Goal: Task Accomplishment & Management: Complete application form

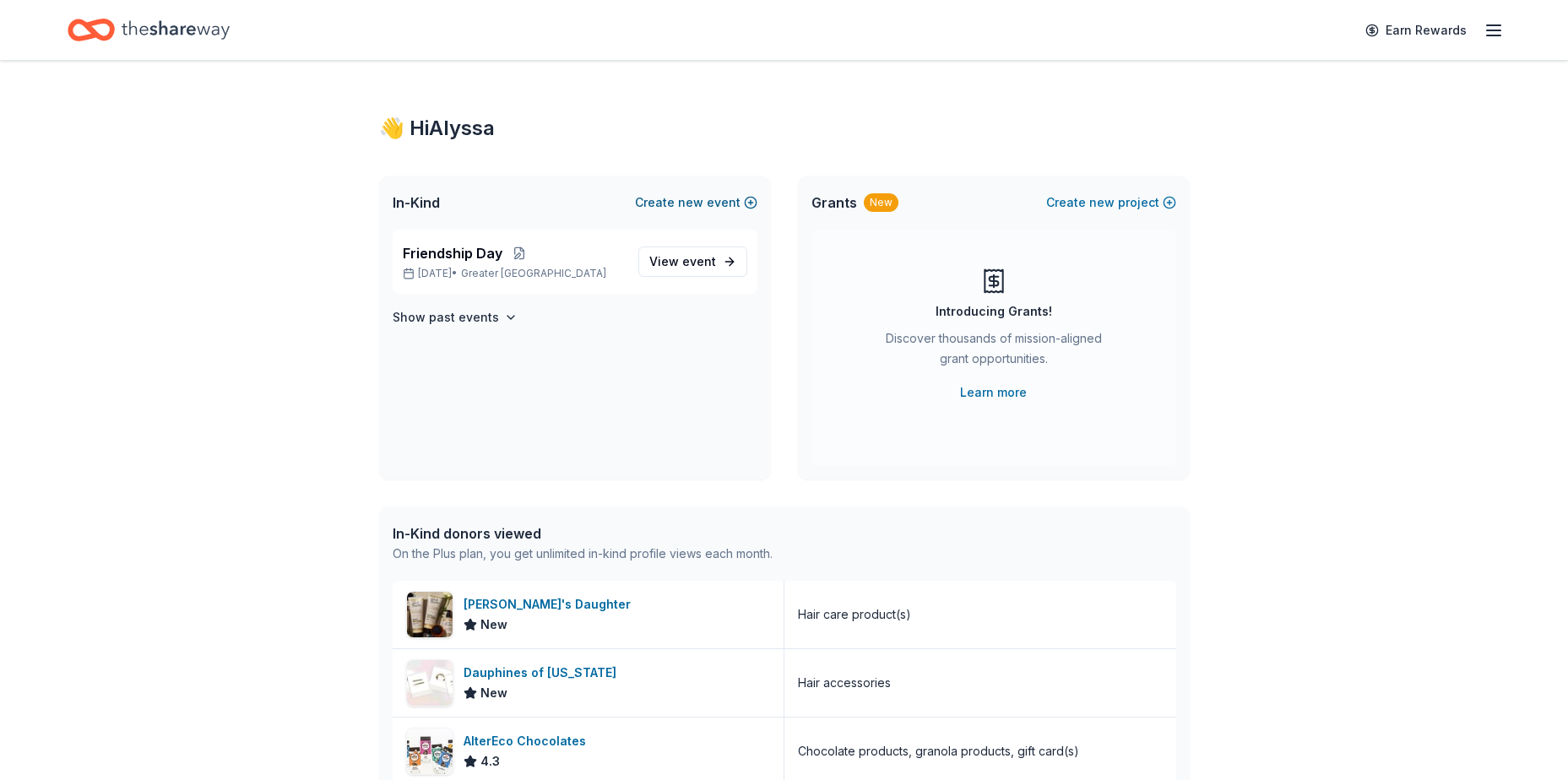
click at [749, 197] on button "Create new event" at bounding box center [696, 203] width 123 height 20
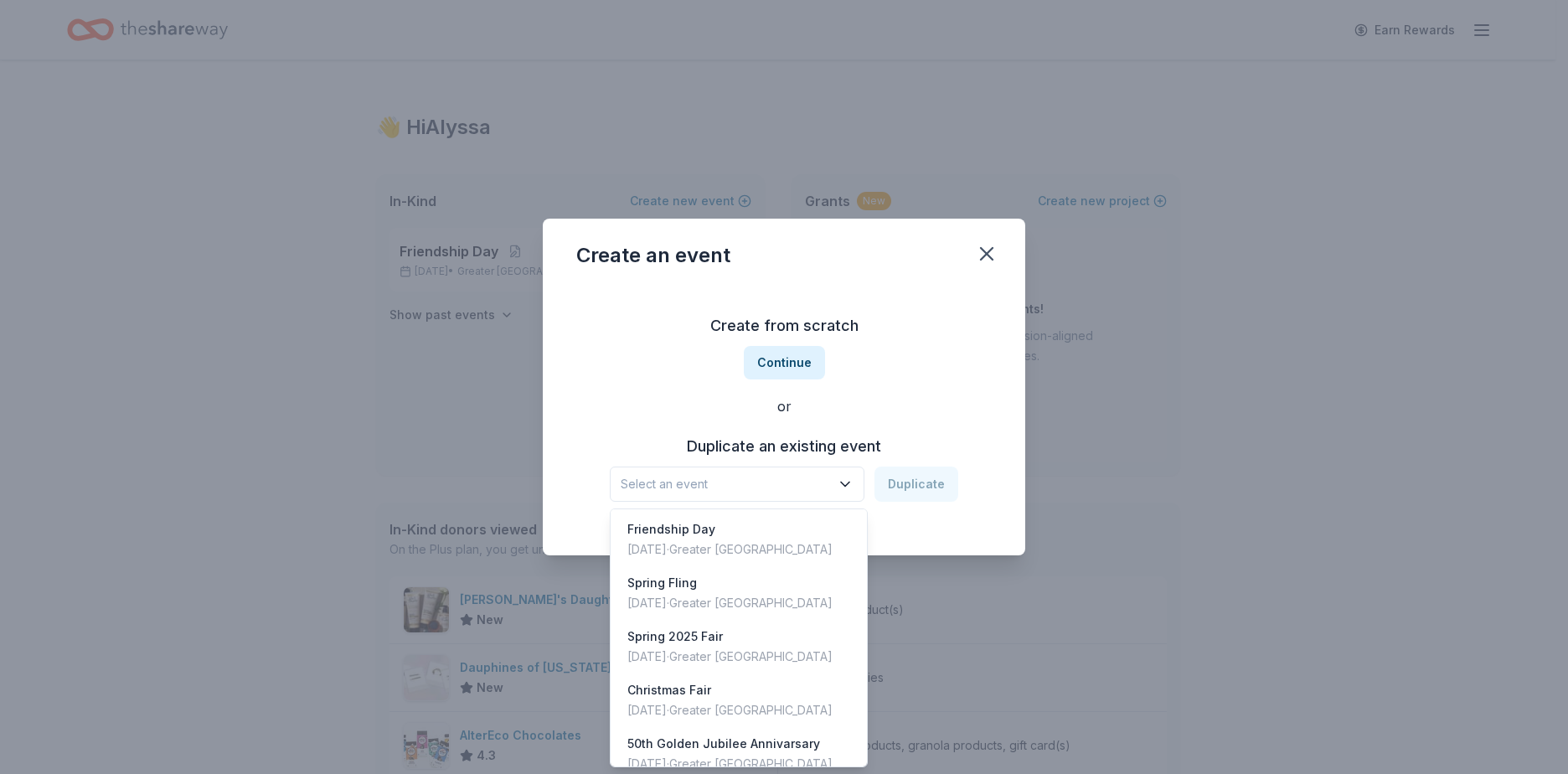
click at [788, 491] on span "Select an event" at bounding box center [724, 484] width 209 height 20
click at [745, 705] on div "[DATE] · Greater [GEOGRAPHIC_DATA]" at bounding box center [729, 710] width 205 height 20
click at [853, 494] on button "Christmas Fair" at bounding box center [736, 484] width 254 height 35
click at [788, 715] on div "Christmas Fair [DATE] · Greater [GEOGRAPHIC_DATA]" at bounding box center [738, 700] width 249 height 54
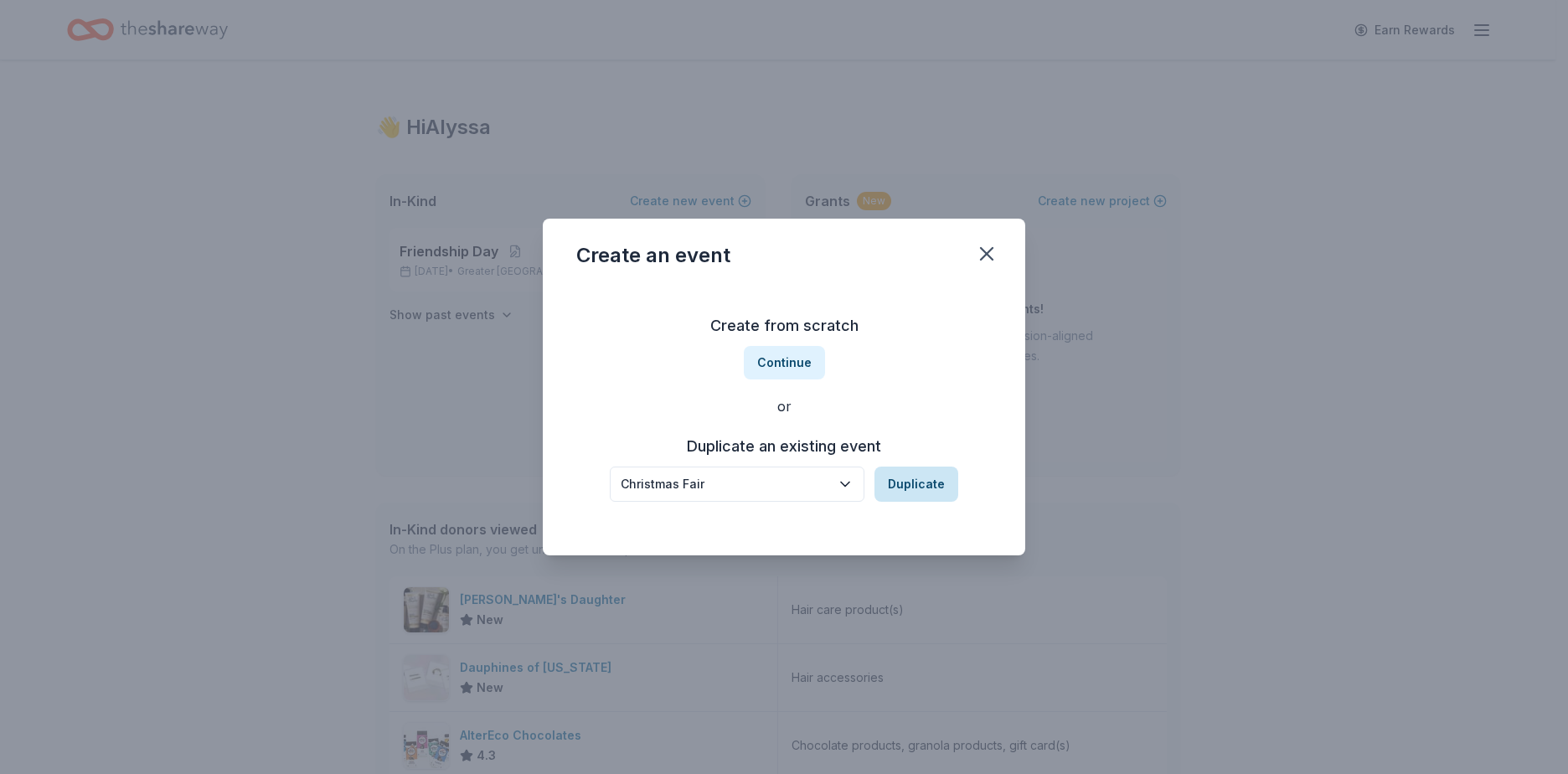
click at [924, 487] on button "Duplicate" at bounding box center [917, 484] width 84 height 35
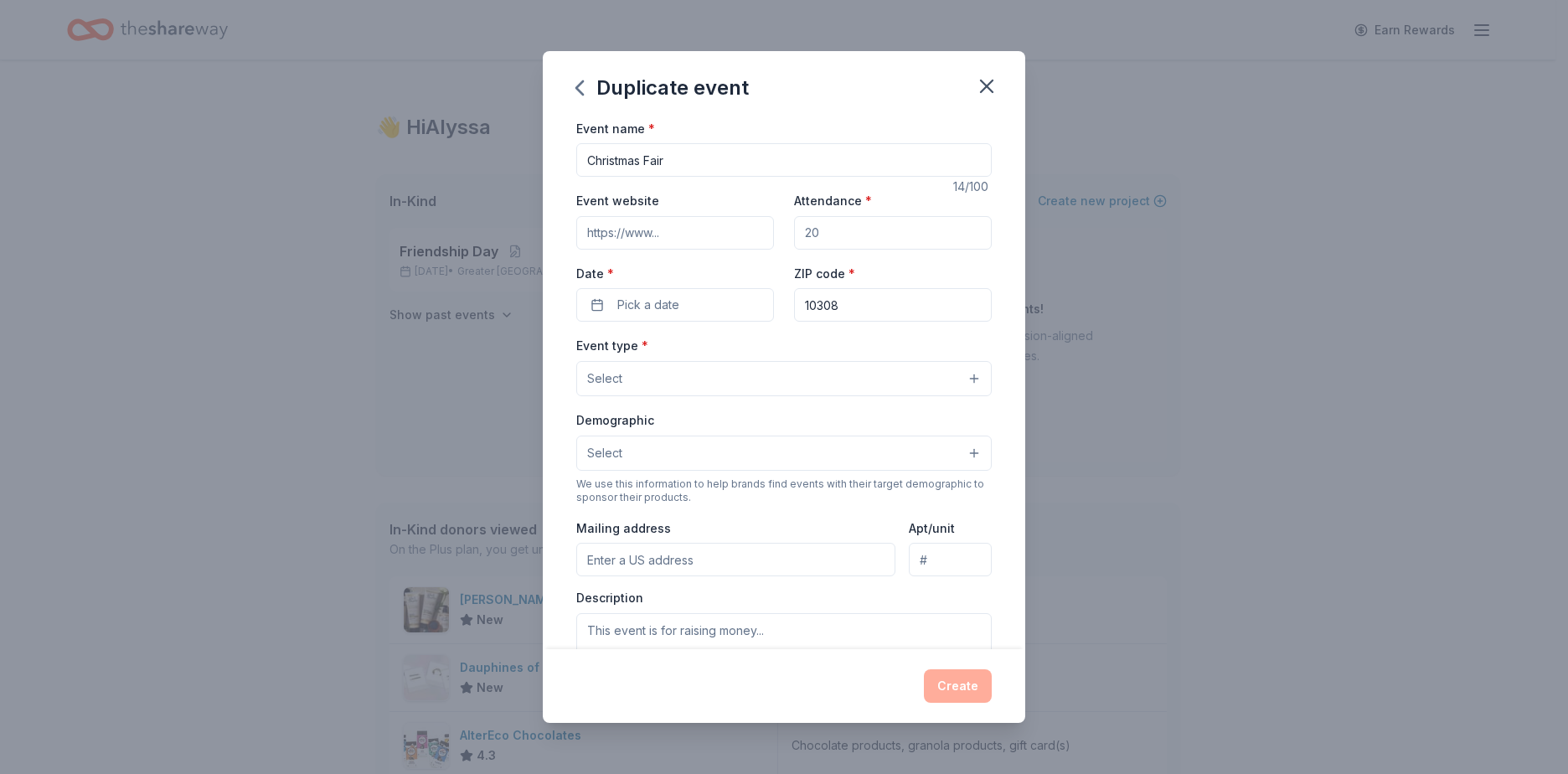
click at [866, 228] on input "Attendance *" at bounding box center [893, 233] width 198 height 34
click at [811, 233] on input "Attendance *" at bounding box center [893, 233] width 198 height 34
type input "1000"
click at [695, 242] on input "Event website" at bounding box center [676, 233] width 198 height 34
type input "[URL][DOMAIN_NAME]"
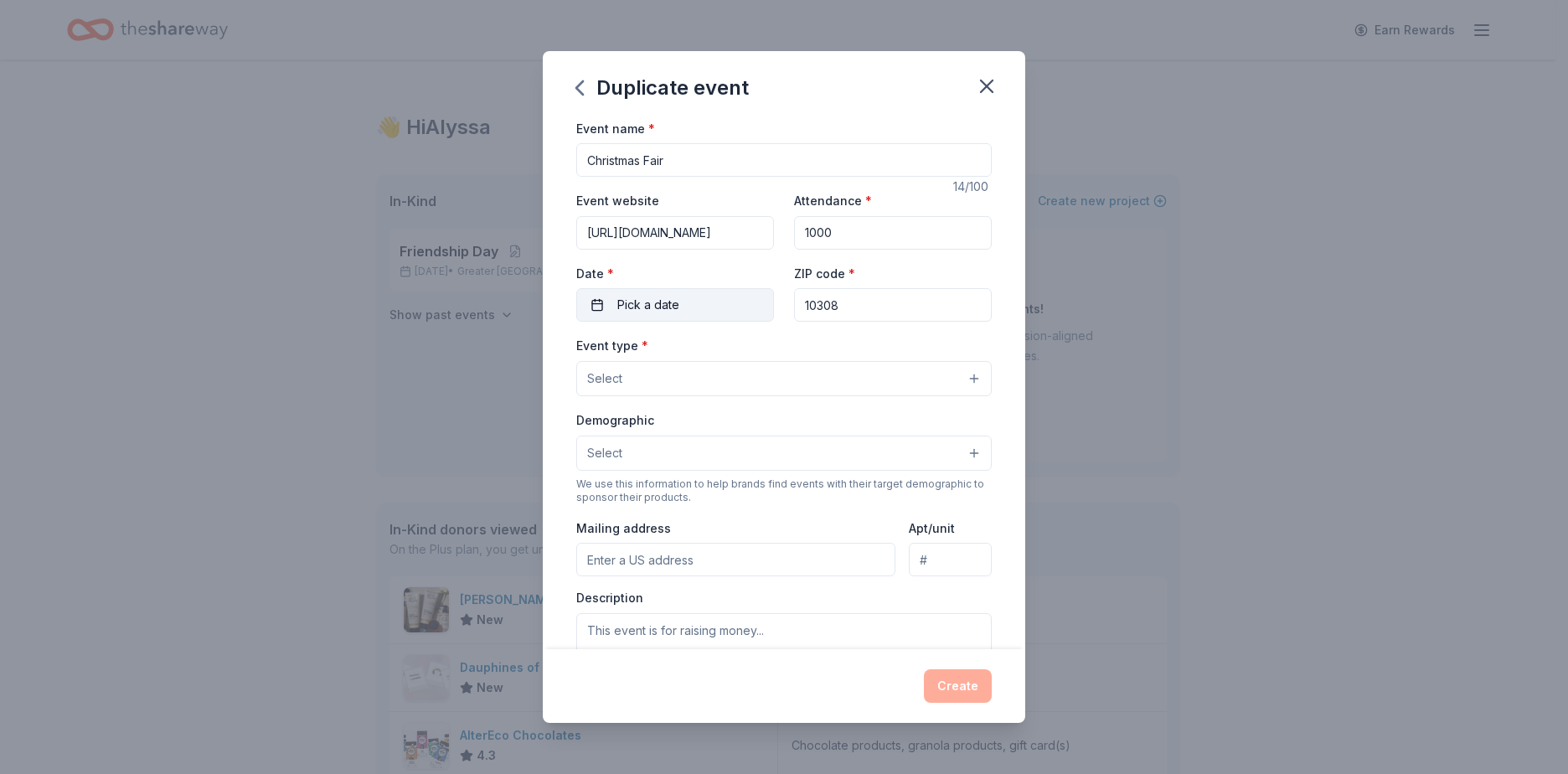
click at [635, 298] on span "Pick a date" at bounding box center [648, 305] width 62 height 20
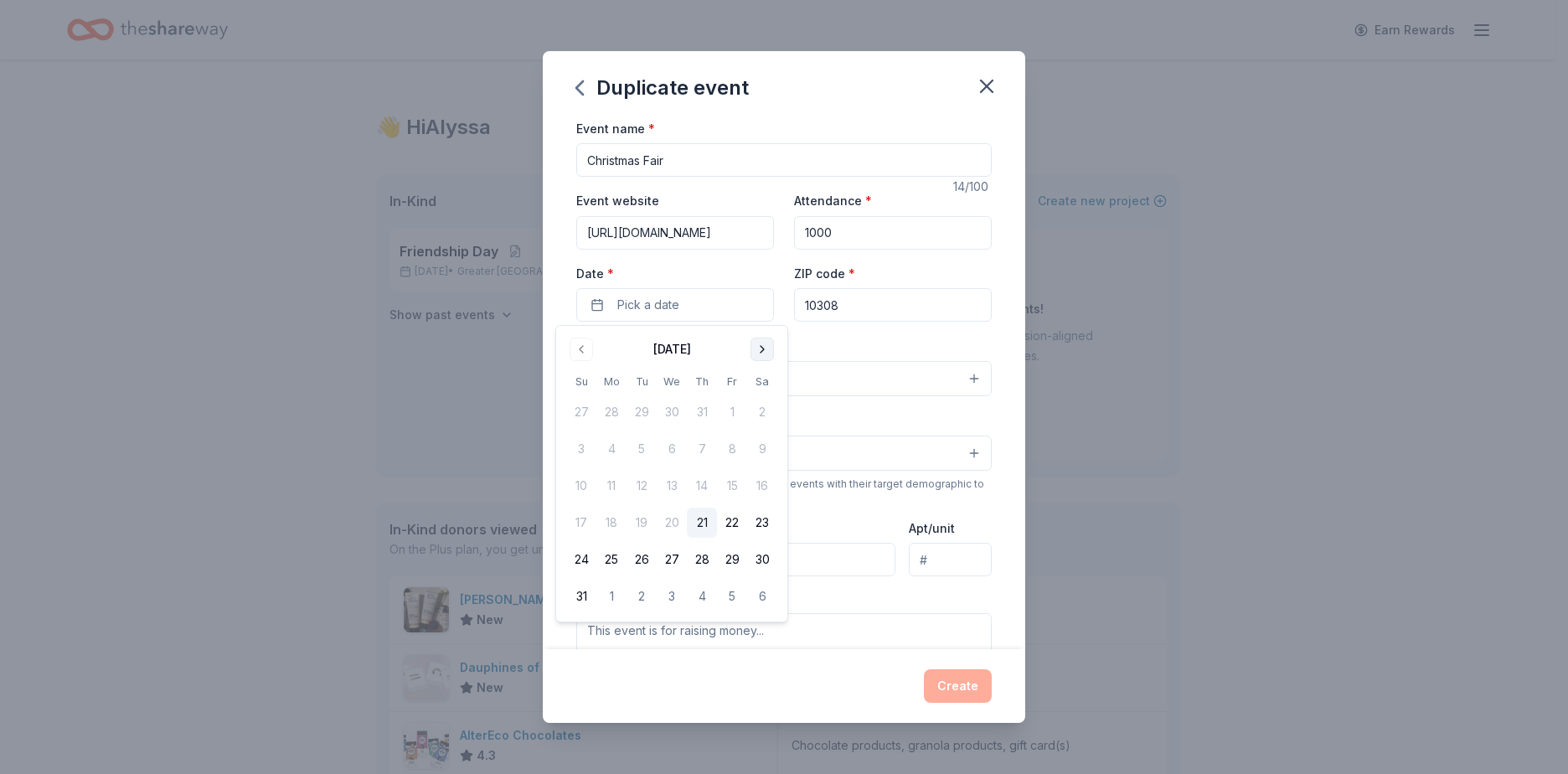
click at [768, 354] on button "Go to next month" at bounding box center [762, 349] width 24 height 24
click at [675, 346] on div "[DATE]" at bounding box center [672, 349] width 38 height 20
click at [760, 343] on button "Go to next month" at bounding box center [762, 349] width 24 height 24
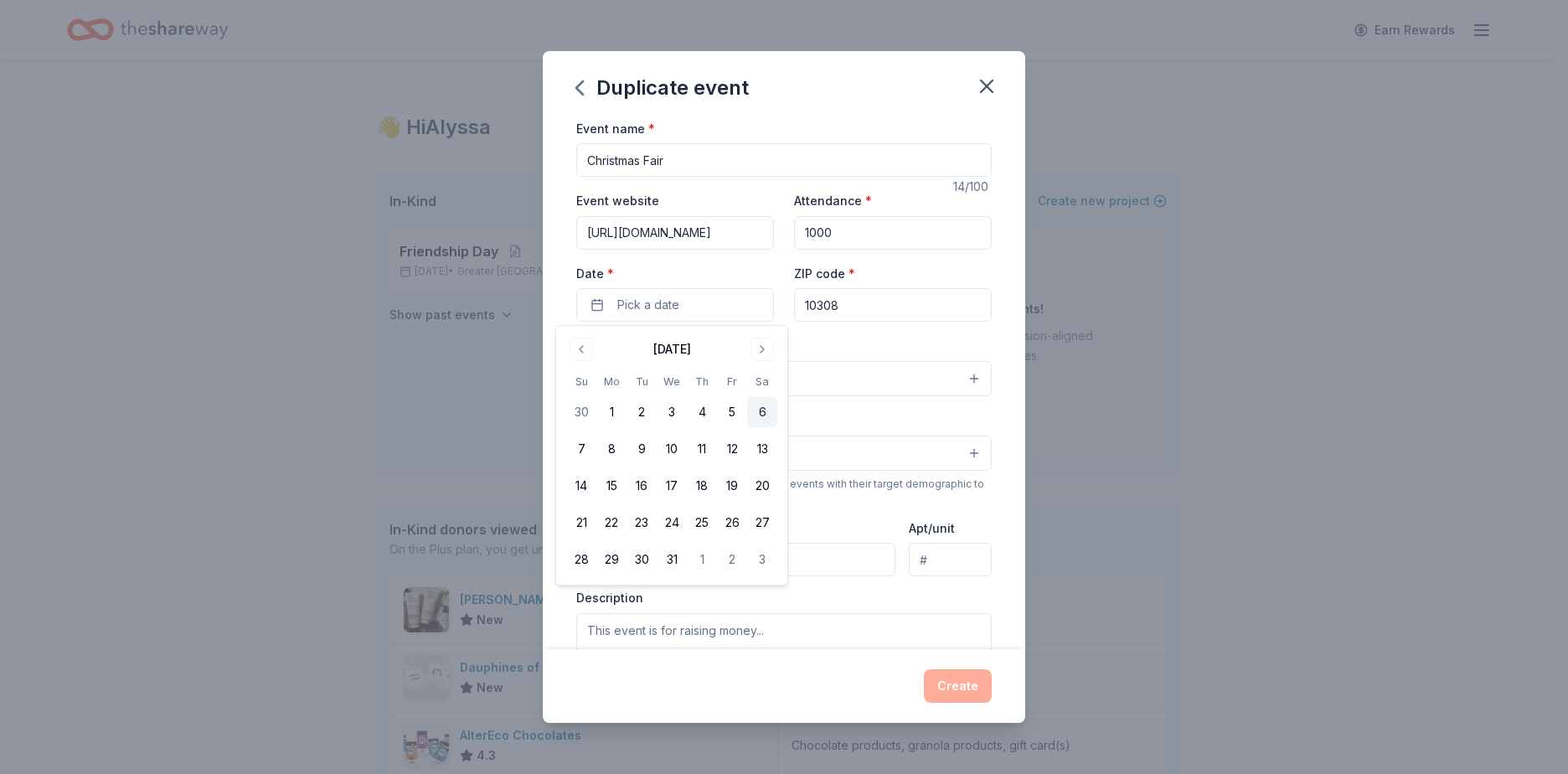
click at [770, 419] on button "6" at bounding box center [762, 412] width 30 height 30
click at [588, 452] on button "7" at bounding box center [582, 449] width 30 height 30
click at [756, 406] on button "6" at bounding box center [762, 412] width 30 height 30
click at [995, 311] on div "Event name * Christmas Fair 14 /100 Event website [URL][DOMAIN_NAME] Attendance…" at bounding box center [784, 384] width 483 height 532
click at [654, 384] on button "Select" at bounding box center [784, 379] width 416 height 35
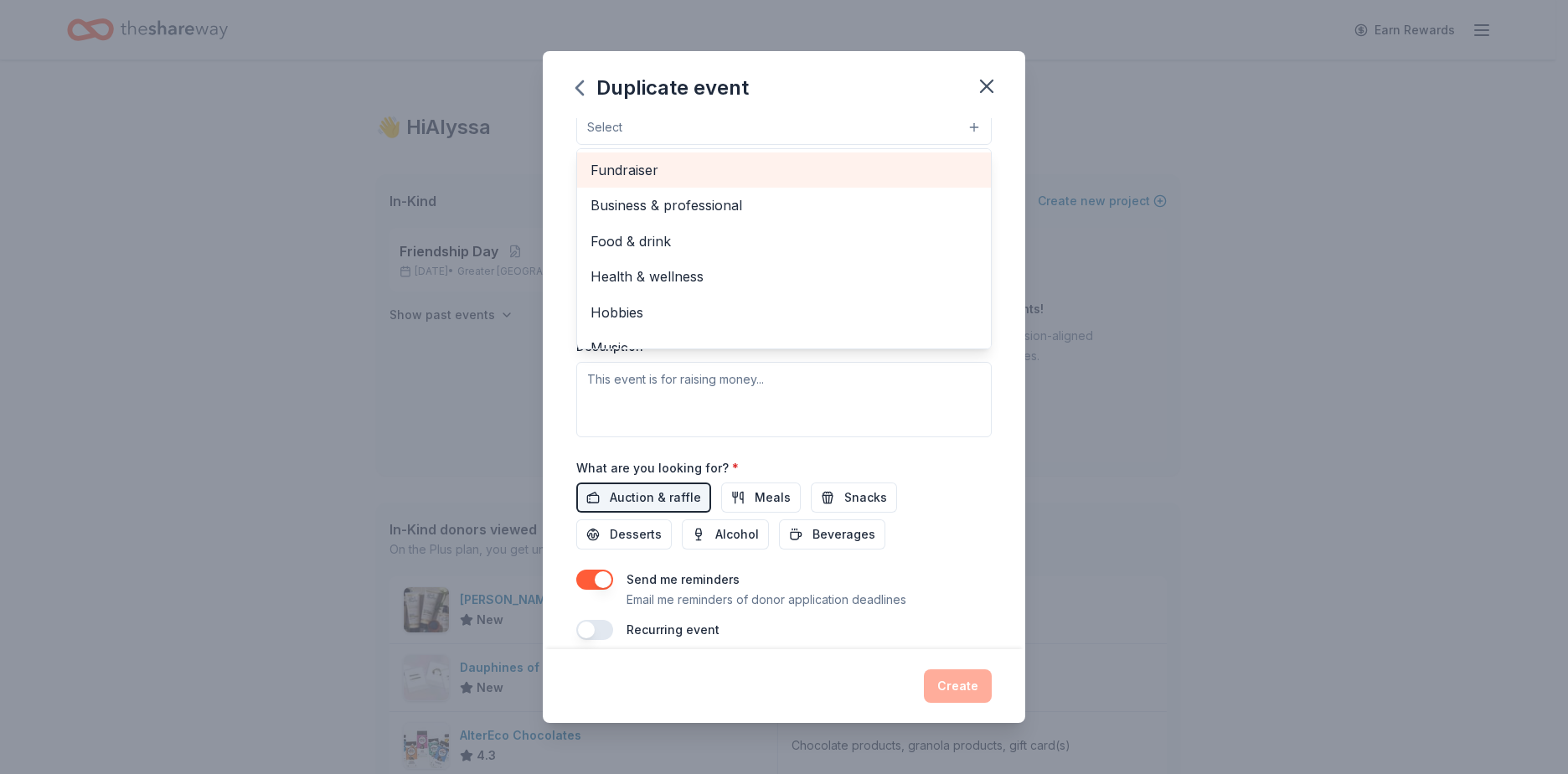
click at [640, 180] on span "Fundraiser" at bounding box center [784, 170] width 387 height 22
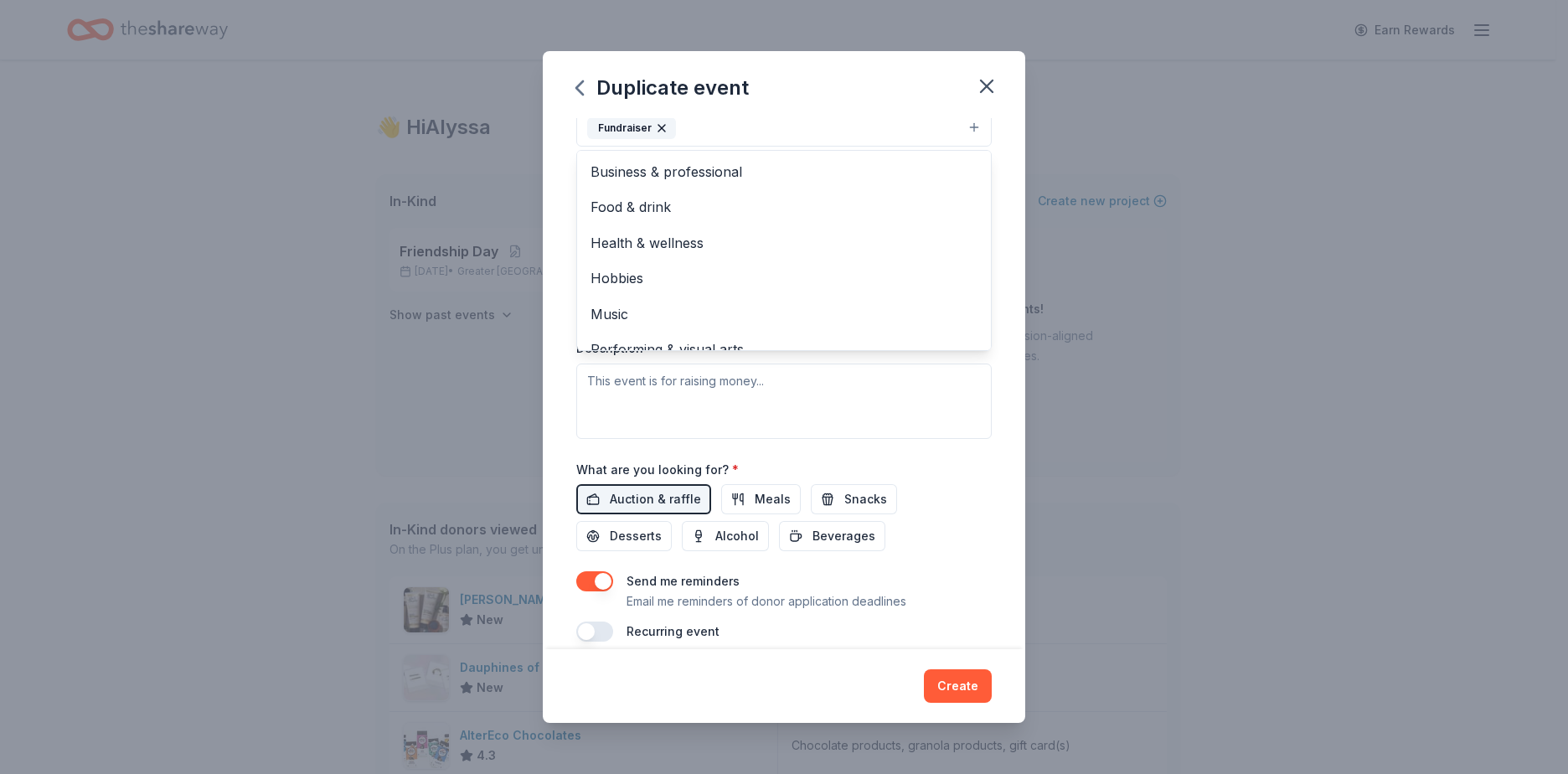
click at [570, 389] on div "Event name * Christmas Fair 14 /100 Event website [URL][DOMAIN_NAME] Attendance…" at bounding box center [784, 384] width 483 height 532
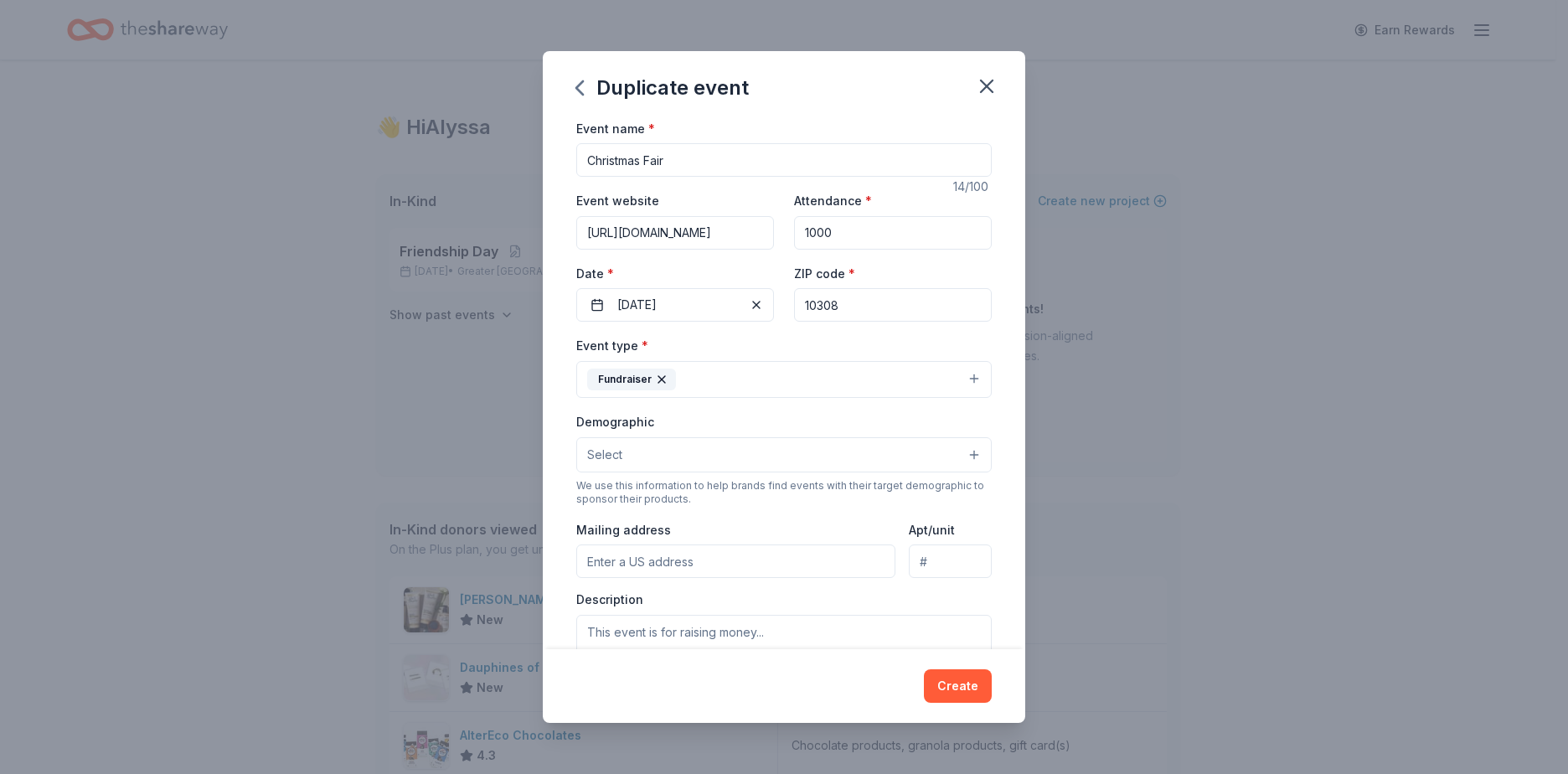
click at [693, 458] on button "Select" at bounding box center [784, 455] width 416 height 35
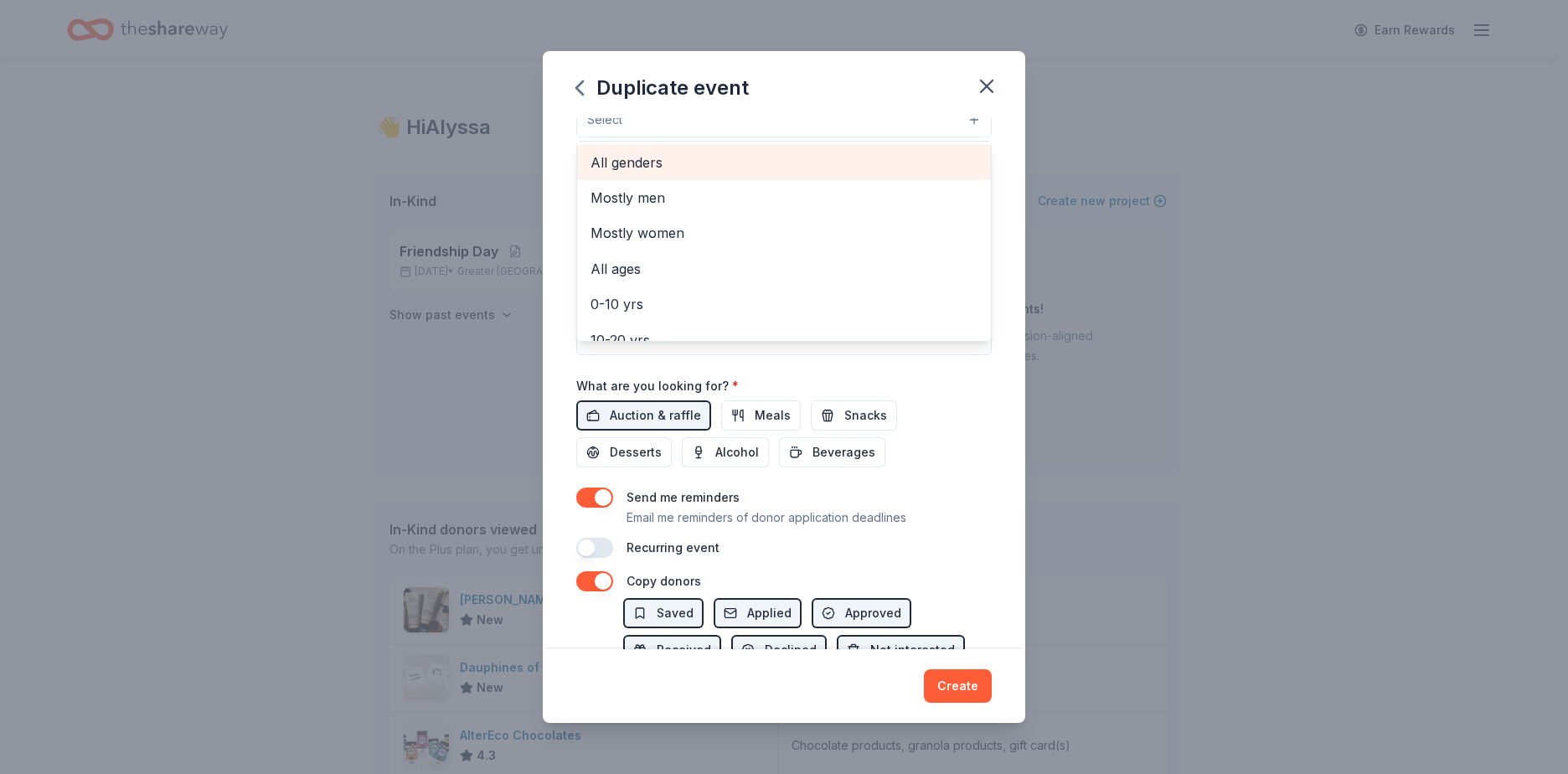
click at [668, 160] on span "All genders" at bounding box center [784, 163] width 387 height 22
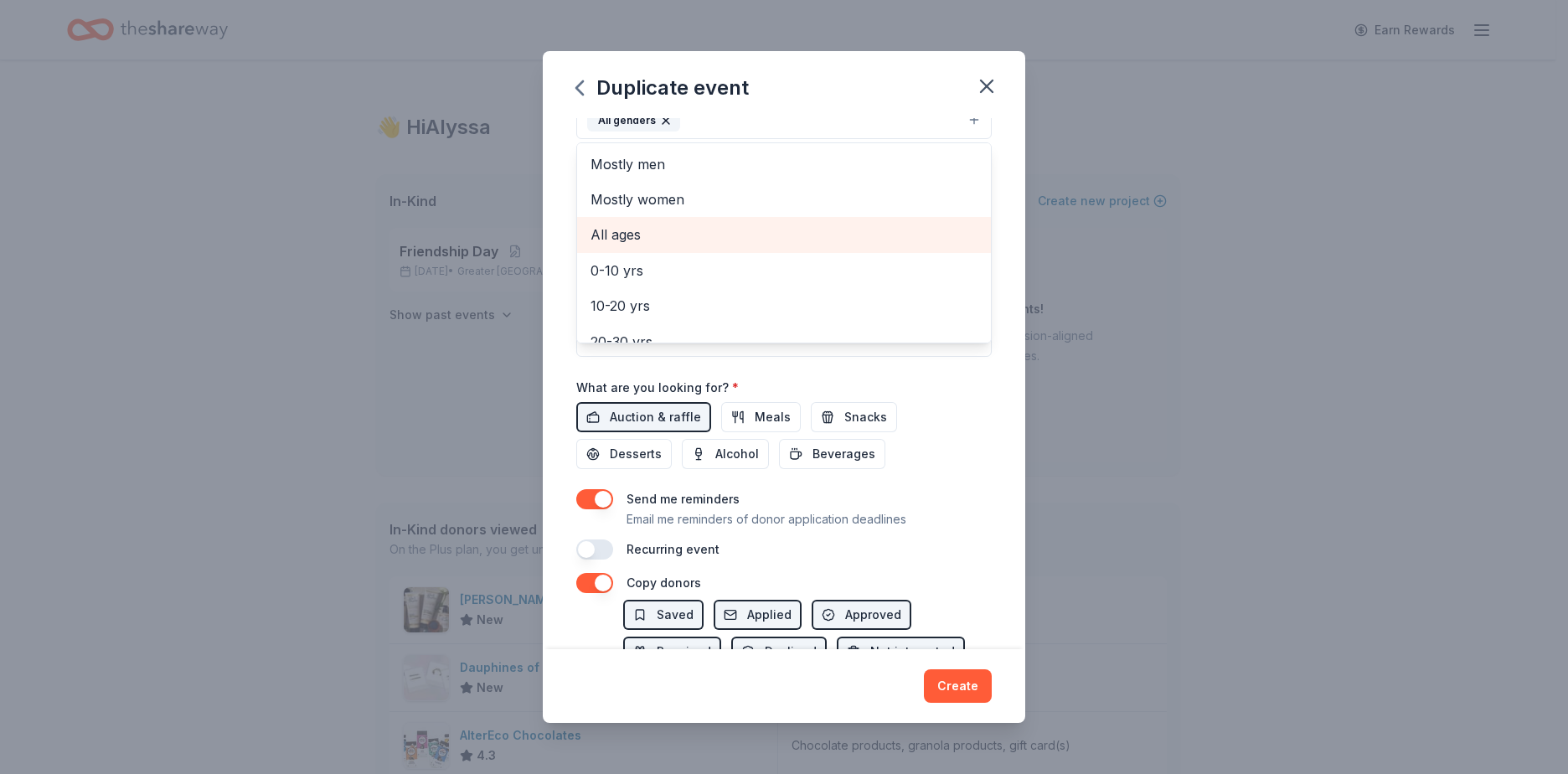
click at [656, 238] on span "All ages" at bounding box center [784, 234] width 387 height 22
click at [988, 383] on div "Event name * Christmas Fair 14 /100 Event website [URL][DOMAIN_NAME] Attendance…" at bounding box center [784, 384] width 483 height 532
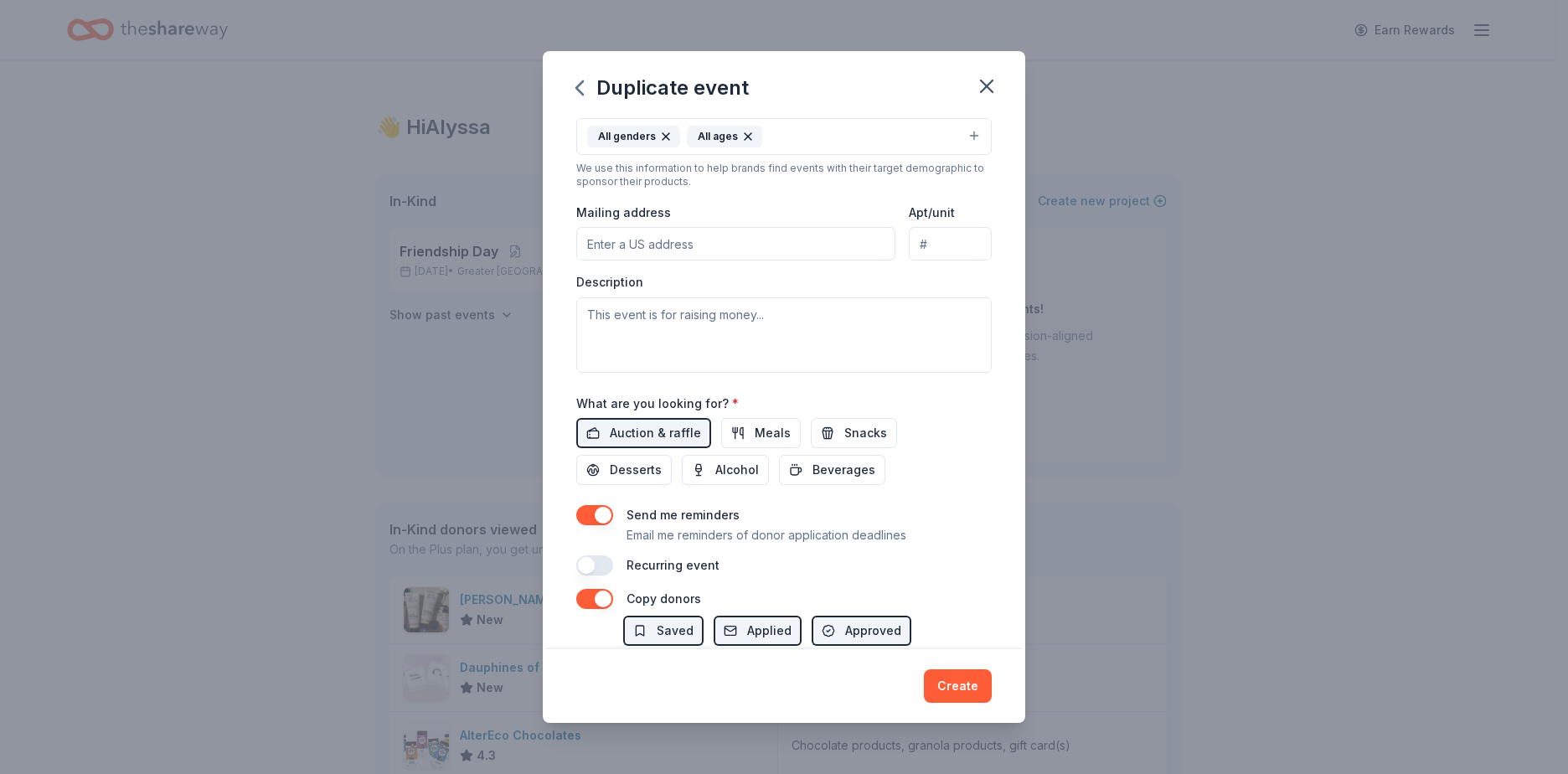
click at [686, 226] on div "Mailing address" at bounding box center [736, 231] width 319 height 60
click at [687, 245] on input "Mailing address" at bounding box center [736, 243] width 319 height 34
type input "[STREET_ADDRESS][PERSON_NAME]"
click at [947, 244] on input "Apt/unit" at bounding box center [950, 243] width 83 height 34
type input "BLDG 6"
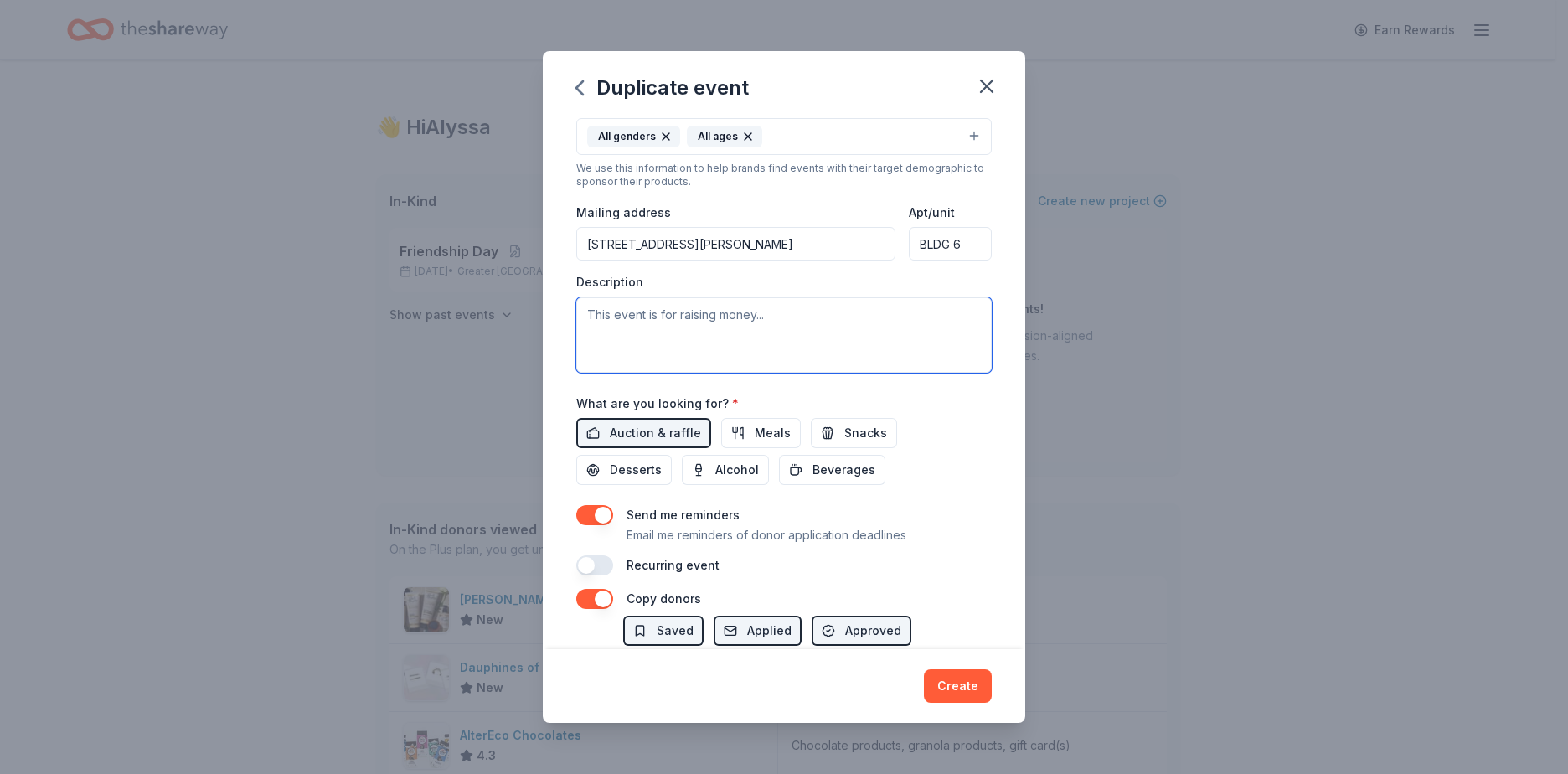
click at [849, 322] on textarea at bounding box center [784, 335] width 416 height 76
click at [845, 337] on textarea at bounding box center [784, 335] width 416 height 76
click at [844, 337] on textarea at bounding box center [784, 335] width 416 height 76
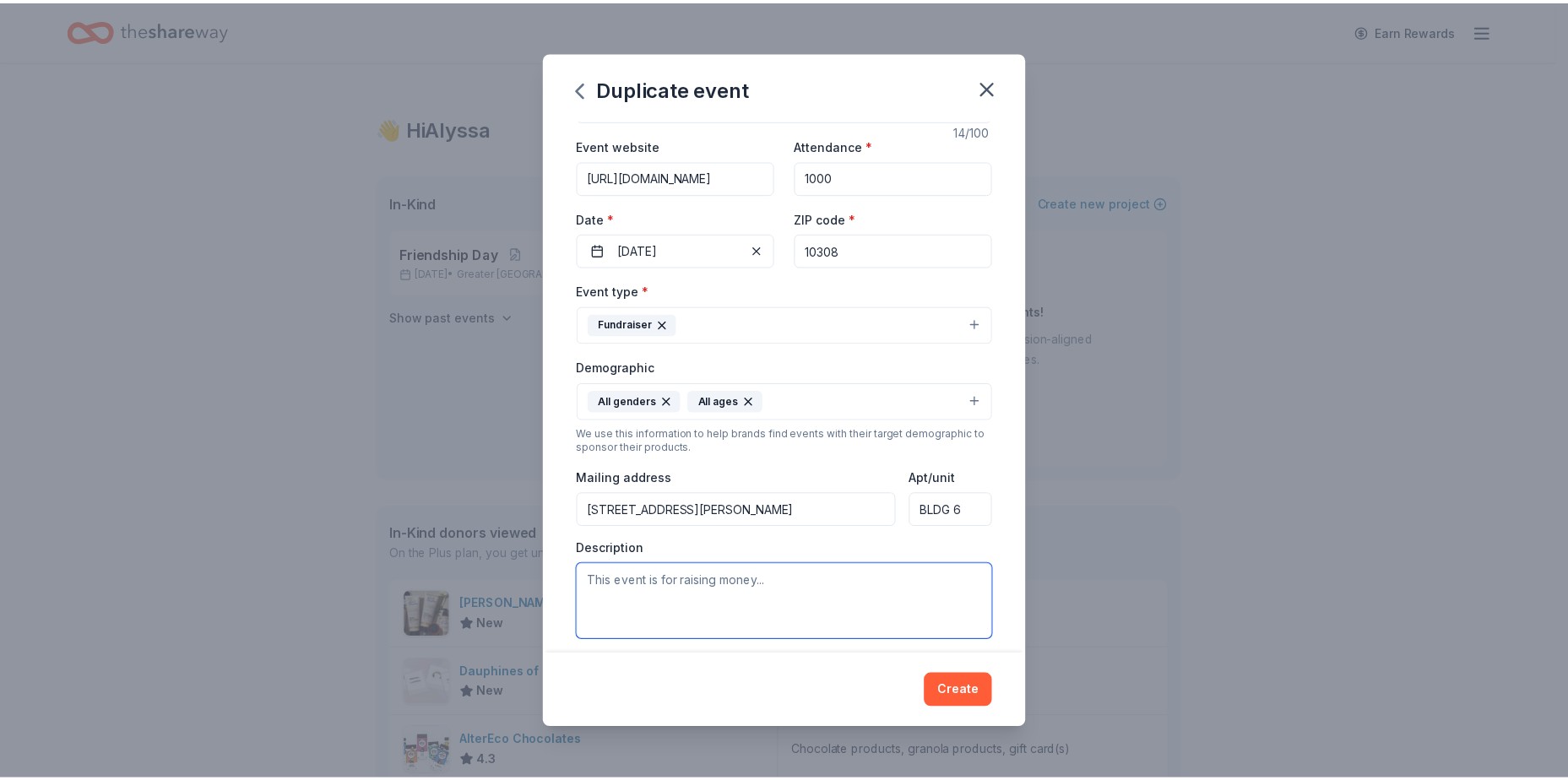
scroll to position [0, 0]
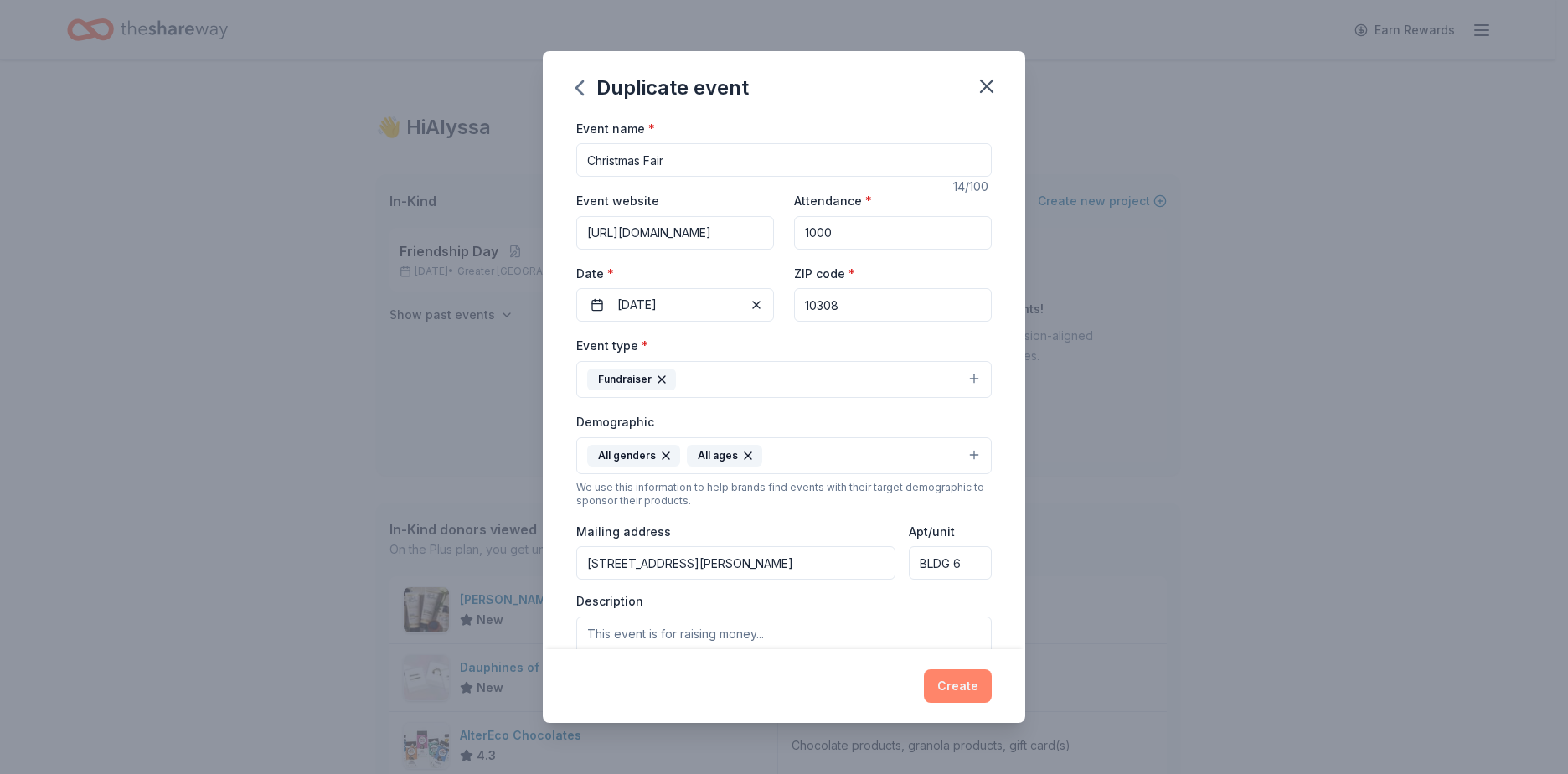
click at [979, 682] on button "Create" at bounding box center [958, 686] width 68 height 34
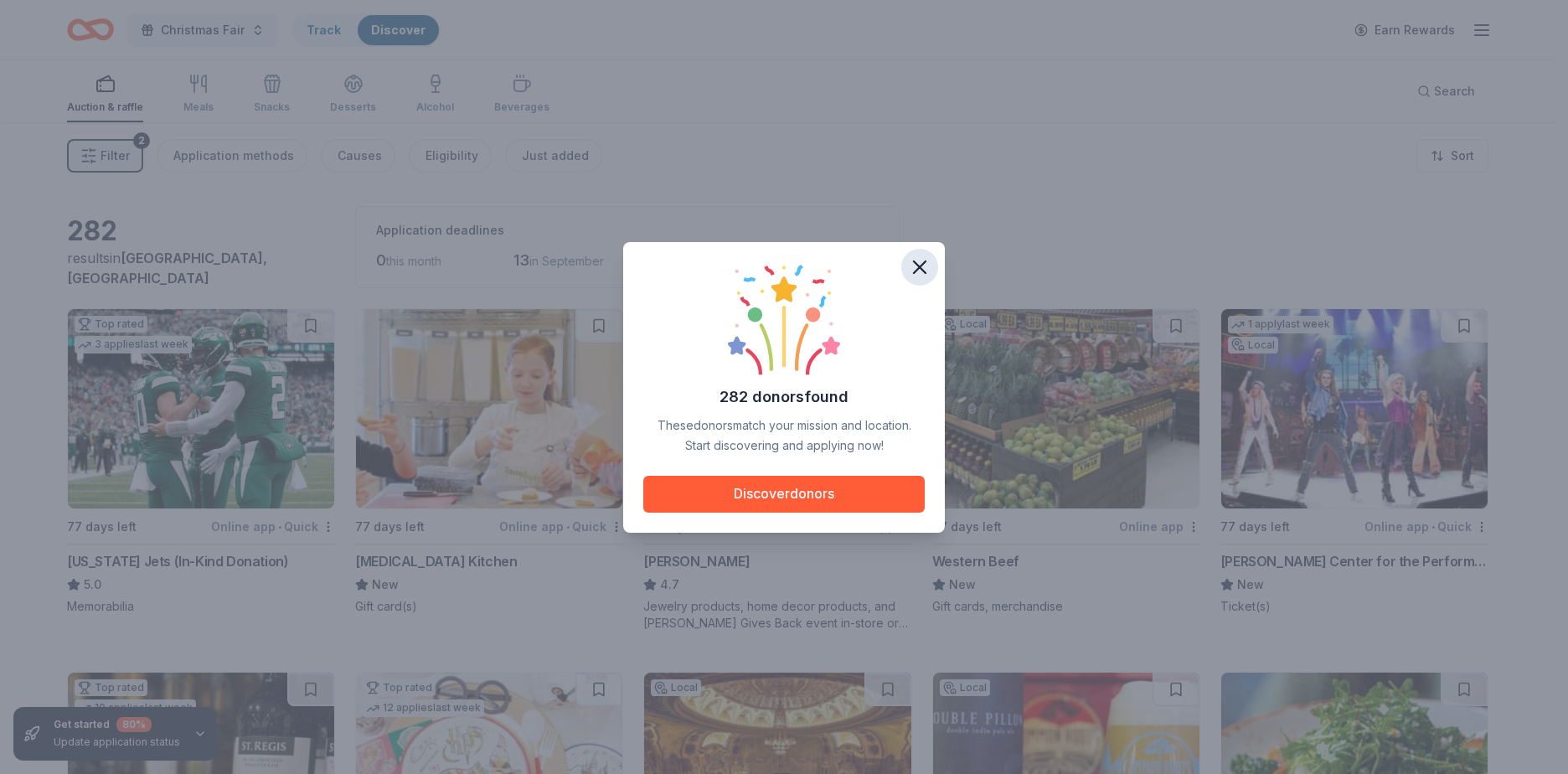
click at [913, 262] on icon "button" at bounding box center [920, 267] width 24 height 24
